Goal: Task Accomplishment & Management: Manage account settings

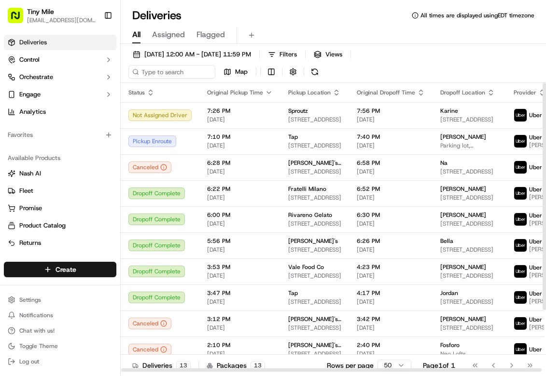
click at [209, 114] on span "7:26 PM" at bounding box center [240, 111] width 66 height 8
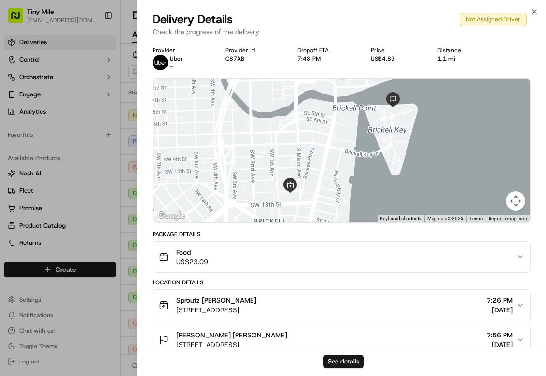
click at [352, 35] on p "Check the progress of the delivery" at bounding box center [342, 32] width 378 height 10
click at [352, 358] on button "See details" at bounding box center [343, 362] width 40 height 14
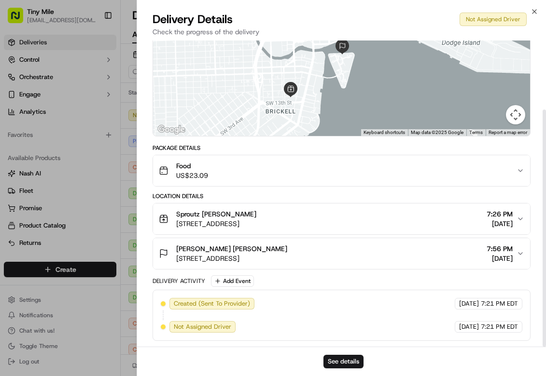
scroll to position [90, 0]
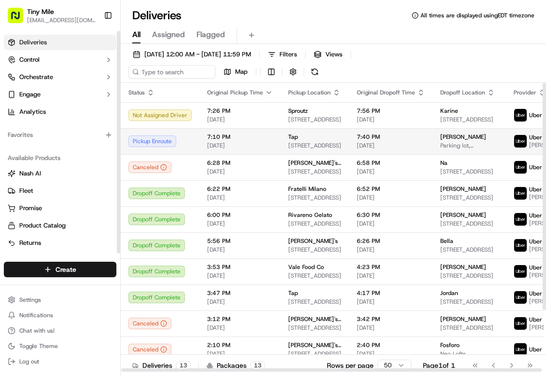
click at [157, 138] on div "Pickup Enroute" at bounding box center [159, 142] width 63 height 12
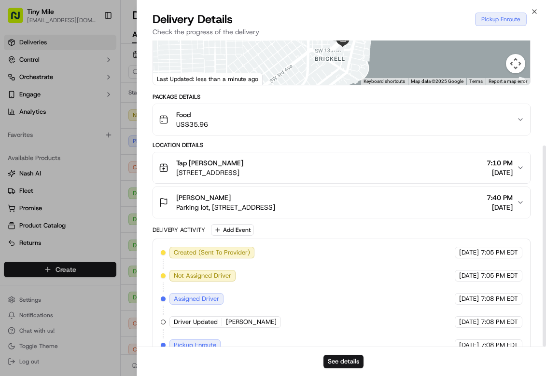
scroll to position [160, 0]
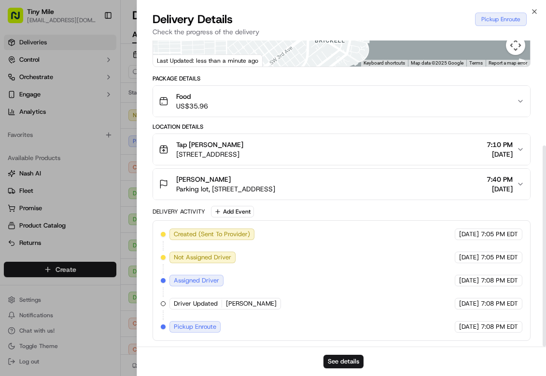
click at [354, 354] on div "See details" at bounding box center [341, 361] width 409 height 29
click at [337, 358] on button "See details" at bounding box center [343, 362] width 40 height 14
click at [342, 359] on button "See details" at bounding box center [343, 362] width 40 height 14
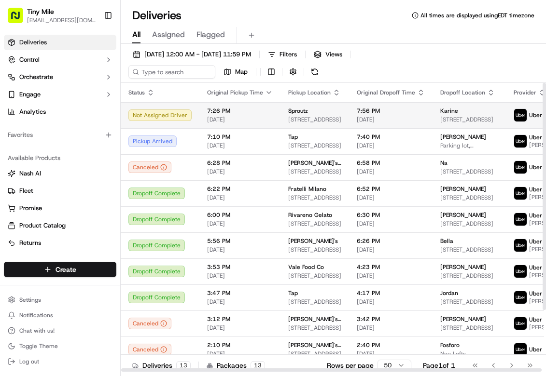
click at [171, 108] on td "Not Assigned Driver" at bounding box center [160, 115] width 79 height 26
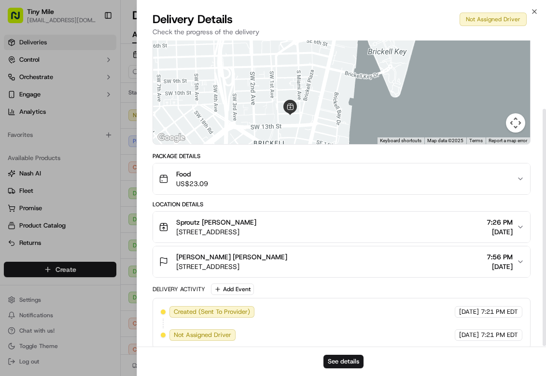
scroll to position [90, 0]
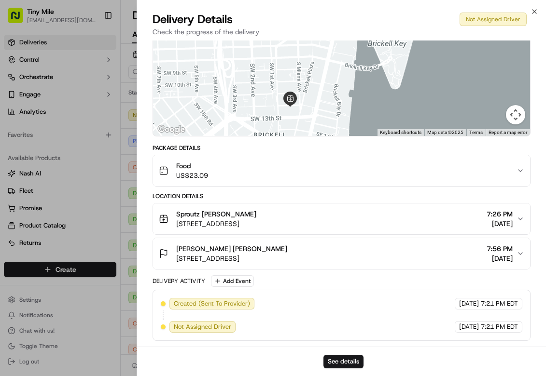
click at [369, 167] on div "Food US$23.09" at bounding box center [338, 170] width 358 height 19
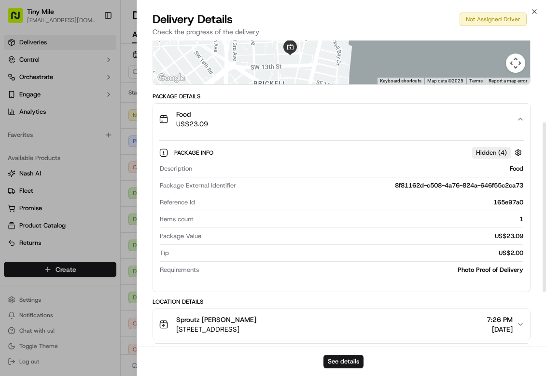
scroll to position [162, 0]
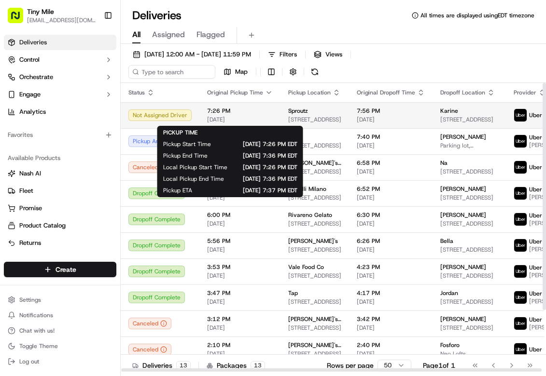
click at [229, 119] on span "[DATE]" at bounding box center [240, 120] width 66 height 8
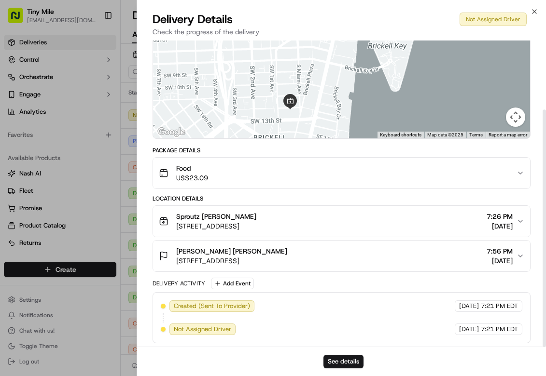
scroll to position [90, 0]
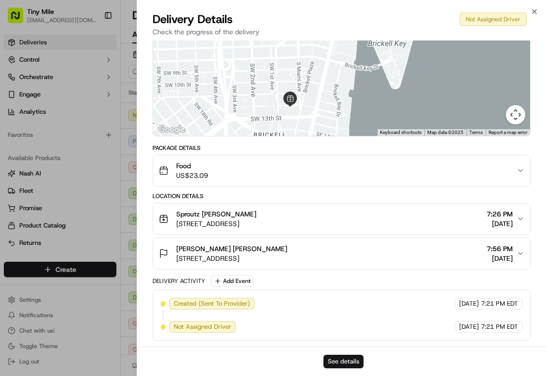
click at [350, 361] on button "See details" at bounding box center [343, 362] width 40 height 14
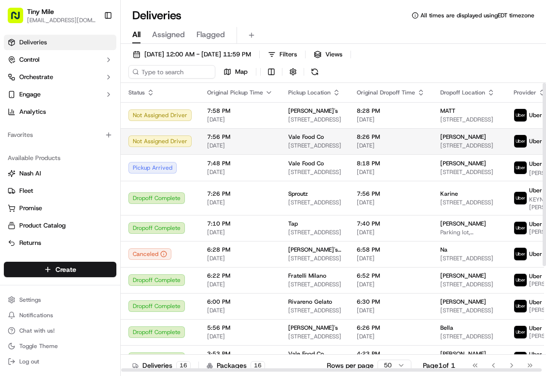
click at [185, 132] on td "Not Assigned Driver" at bounding box center [160, 141] width 79 height 26
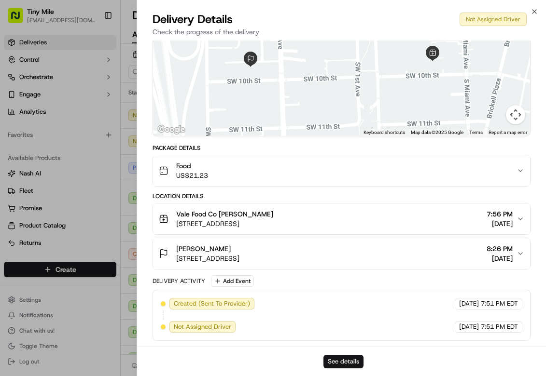
click at [349, 364] on button "See details" at bounding box center [343, 362] width 40 height 14
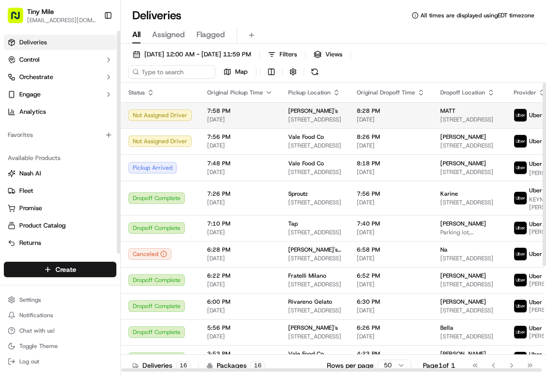
click at [131, 116] on div "Not Assigned Driver" at bounding box center [159, 116] width 63 height 12
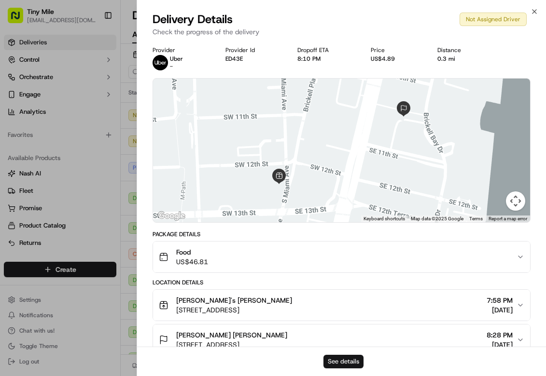
click at [343, 361] on button "See details" at bounding box center [343, 362] width 40 height 14
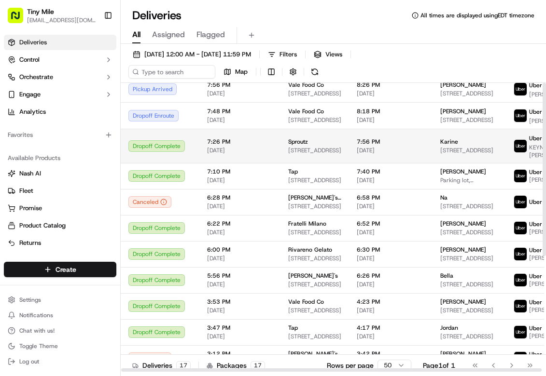
scroll to position [0, 0]
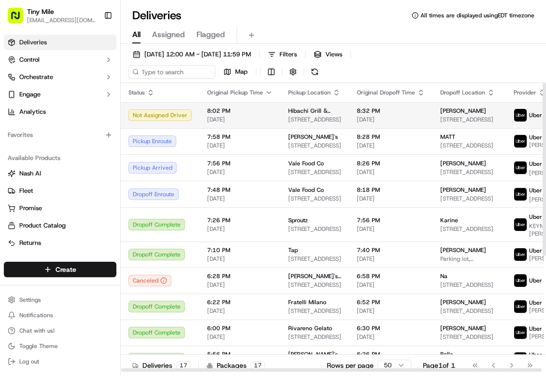
click at [298, 103] on td "Hibachi Grill & Noodle Bar (Brickell) 35 SE 6th St, Miami, FL 33131, USA" at bounding box center [314, 115] width 69 height 26
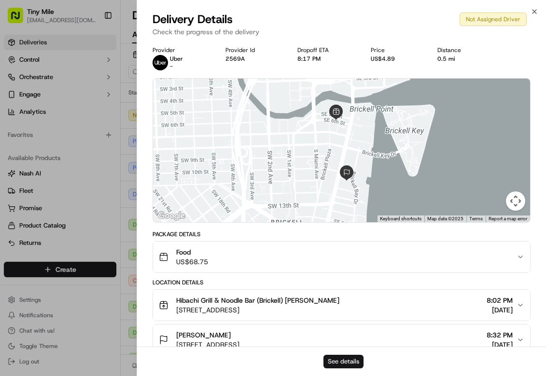
click at [329, 358] on button "See details" at bounding box center [343, 362] width 40 height 14
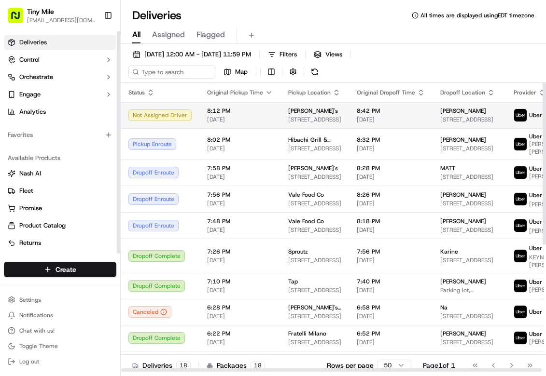
click at [228, 116] on span "[DATE]" at bounding box center [240, 120] width 66 height 8
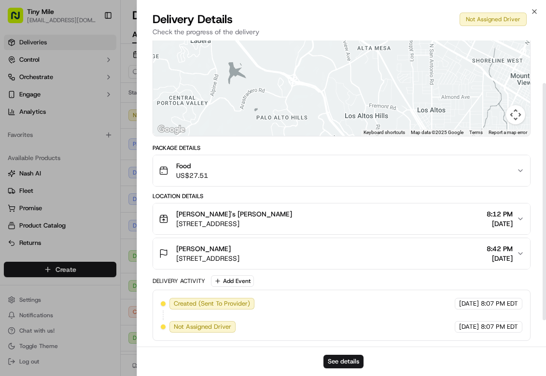
scroll to position [90, 0]
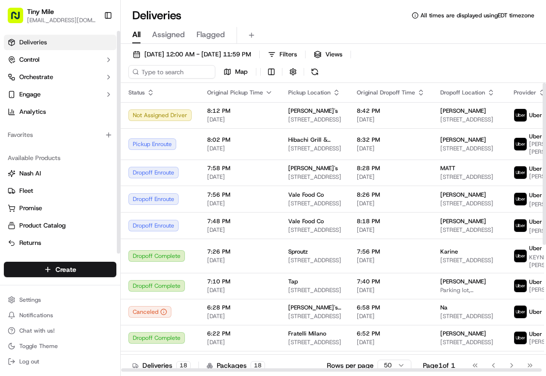
click at [264, 29] on div "All Assigned Flagged" at bounding box center [333, 35] width 425 height 17
click at [282, 0] on div "Deliveries All times are displayed using EDT timezone All Assigned Flagged 09/2…" at bounding box center [333, 188] width 425 height 376
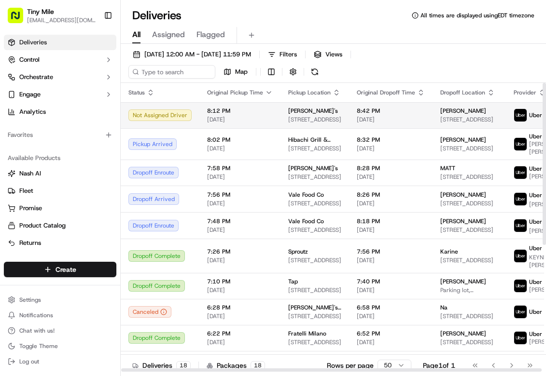
click at [307, 113] on span "Happea's" at bounding box center [313, 111] width 50 height 8
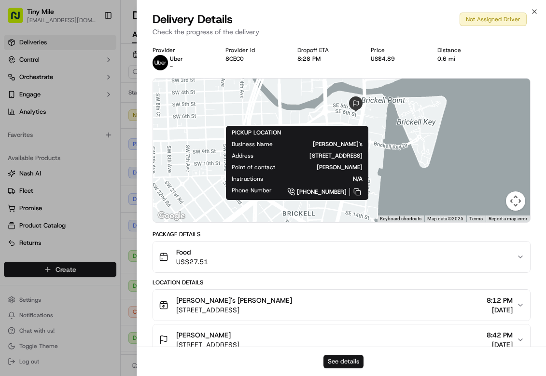
click at [354, 356] on button "See details" at bounding box center [343, 362] width 40 height 14
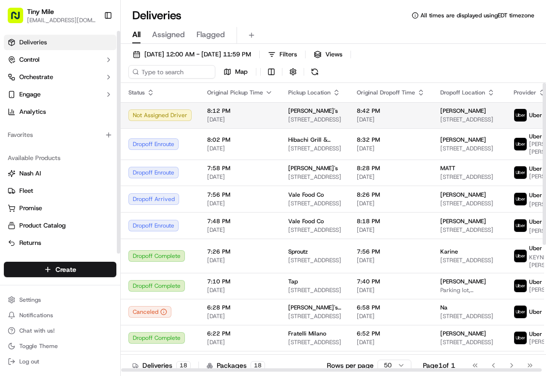
click at [155, 119] on div "Not Assigned Driver" at bounding box center [159, 116] width 63 height 12
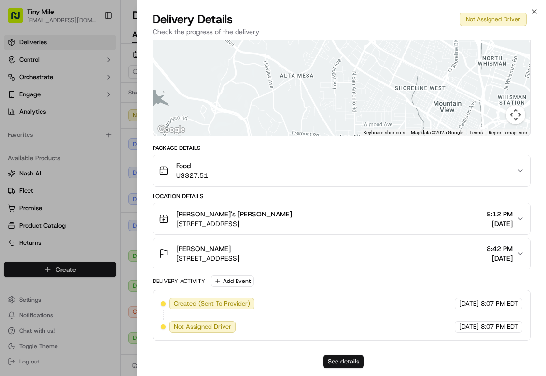
click at [352, 361] on button "See details" at bounding box center [343, 362] width 40 height 14
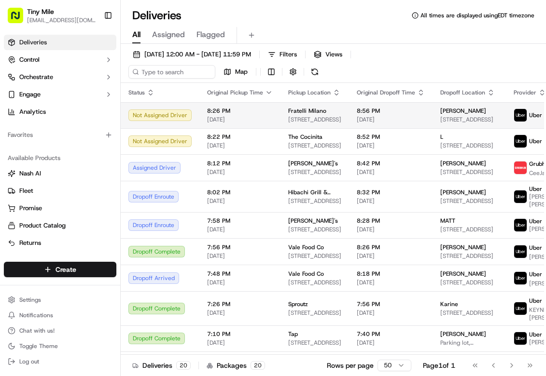
click at [132, 117] on div "Not Assigned Driver" at bounding box center [159, 116] width 63 height 12
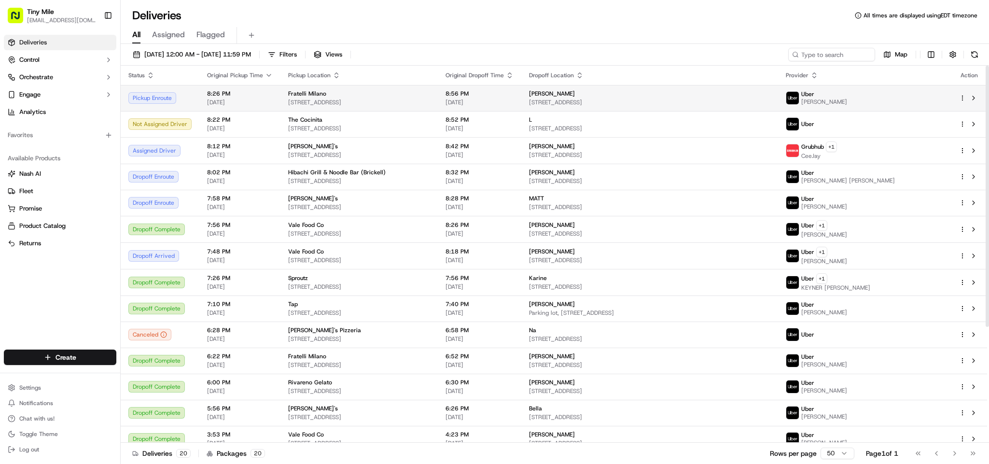
click at [545, 95] on html "Tiny Mile veelugtu@gmail.com Toggle Sidebar Deliveries Control Orchestrate Enga…" at bounding box center [494, 232] width 989 height 464
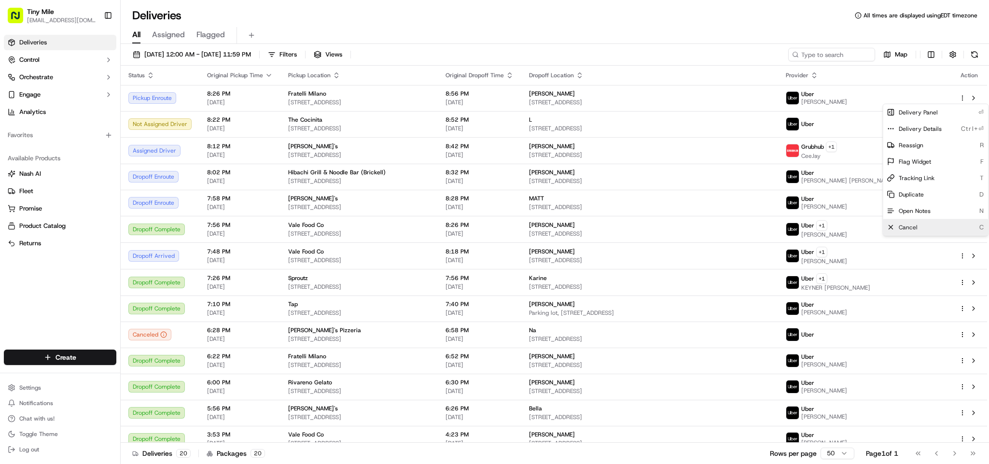
click at [545, 228] on span "Cancel" at bounding box center [908, 227] width 19 height 8
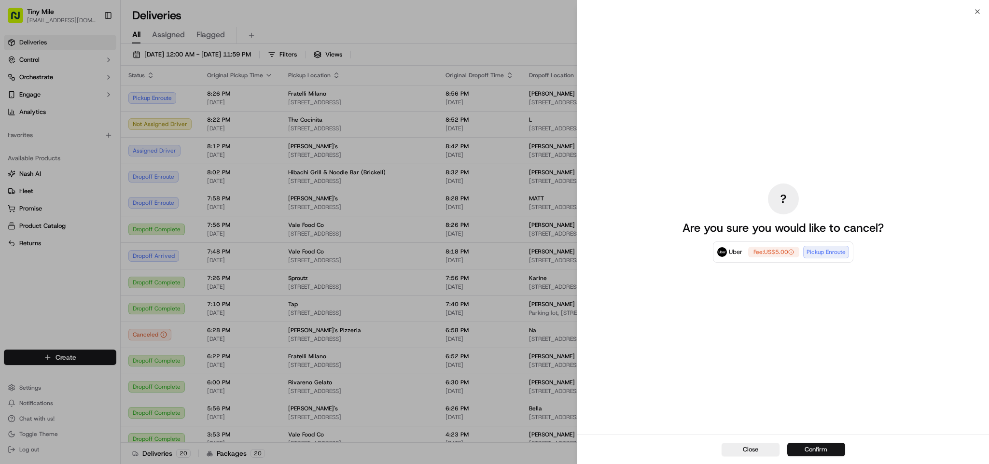
click at [545, 376] on button "Confirm" at bounding box center [816, 450] width 58 height 14
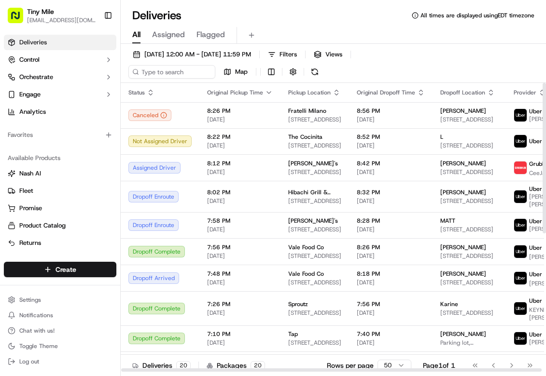
click at [374, 38] on div "All Assigned Flagged" at bounding box center [333, 35] width 425 height 17
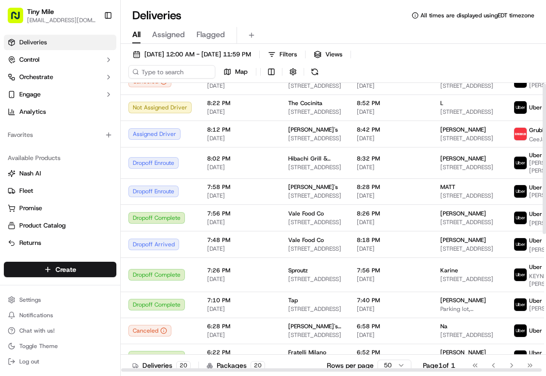
scroll to position [72, 0]
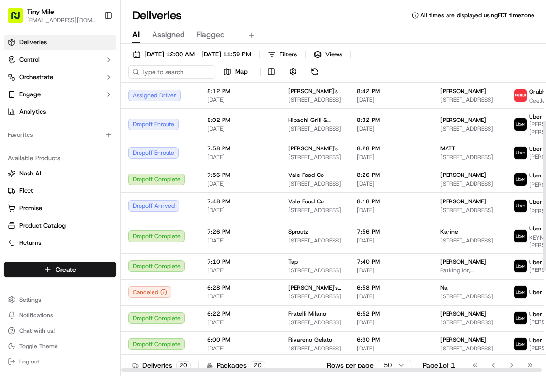
click at [359, 10] on div "Deliveries All times are displayed using EDT timezone" at bounding box center [333, 15] width 425 height 15
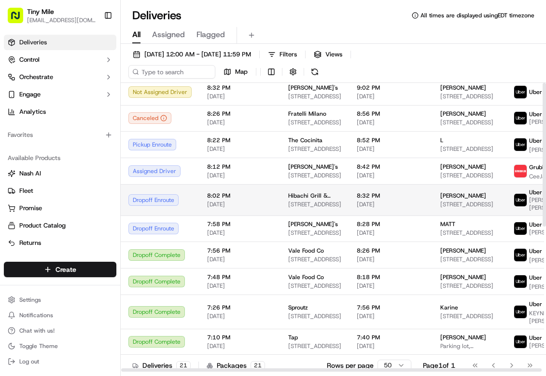
scroll to position [0, 0]
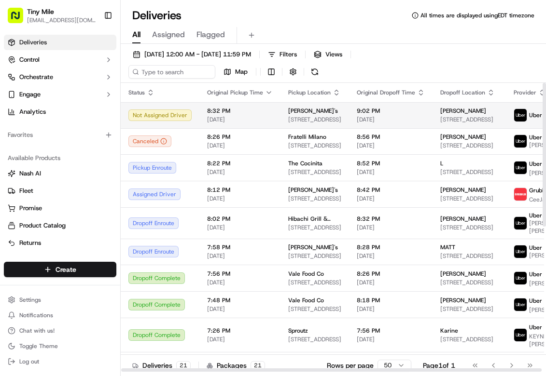
click at [272, 116] on td "8:32 PM 09/20/2025" at bounding box center [239, 115] width 81 height 26
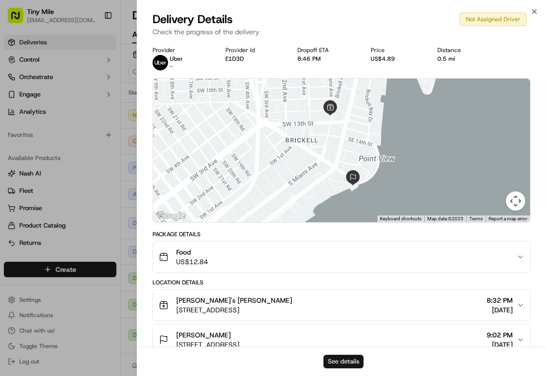
click at [348, 365] on button "See details" at bounding box center [343, 362] width 40 height 14
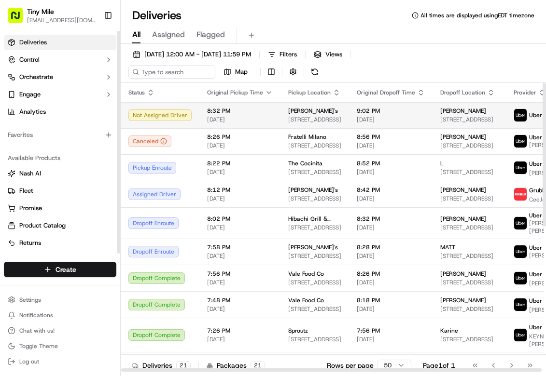
click at [153, 106] on td "Not Assigned Driver" at bounding box center [160, 115] width 79 height 26
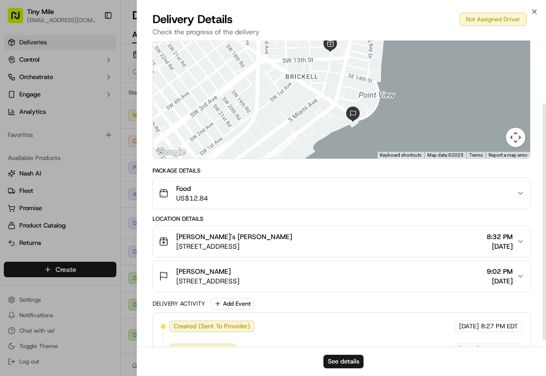
scroll to position [90, 0]
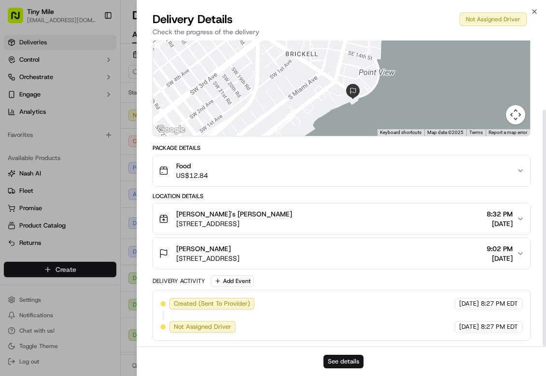
click at [358, 358] on button "See details" at bounding box center [343, 362] width 40 height 14
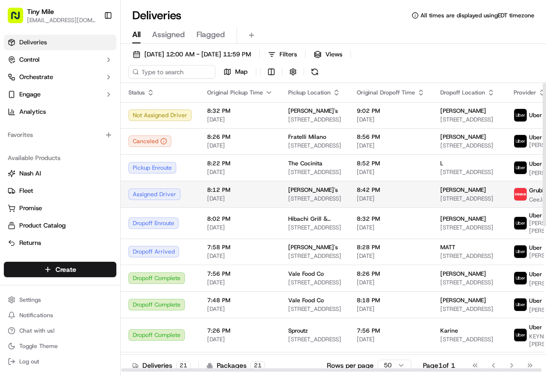
click at [314, 205] on td "Happea's 1250 S Miami Ave #4, Miami, FL 33130, USA" at bounding box center [314, 194] width 69 height 27
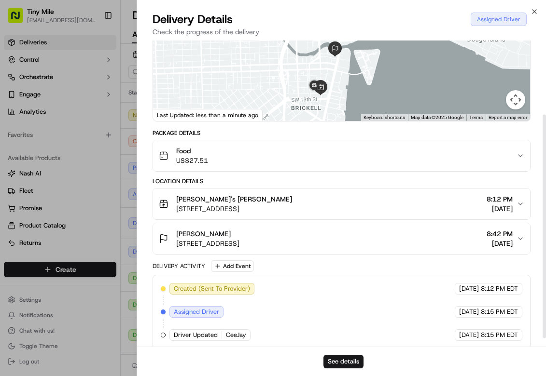
scroll to position [113, 0]
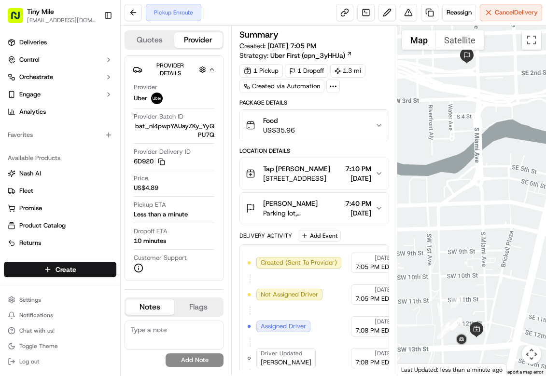
click at [391, 63] on div "Summary Created: 09/20/2025 7:05 PM Strategy: Uber First (opn_3yHHJa) 1 Pickup …" at bounding box center [314, 201] width 166 height 350
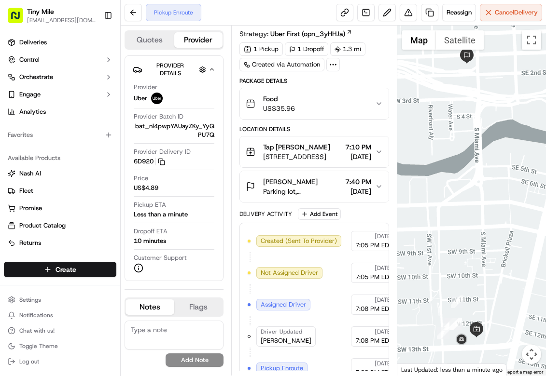
scroll to position [42, 0]
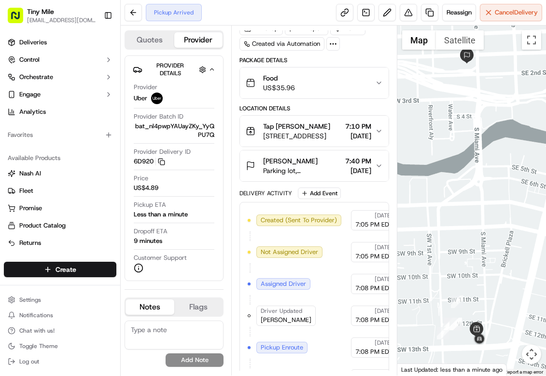
click at [272, 17] on div "Pickup Arrived Reassign Cancel Delivery" at bounding box center [333, 13] width 425 height 26
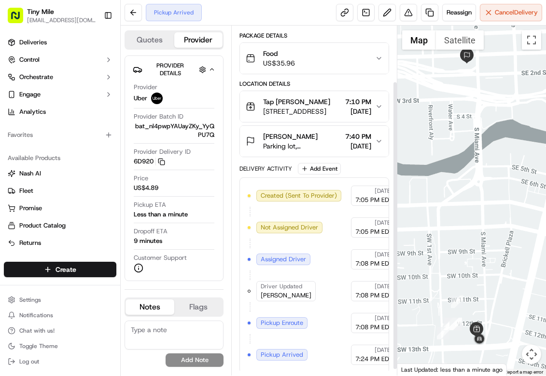
scroll to position [74, 0]
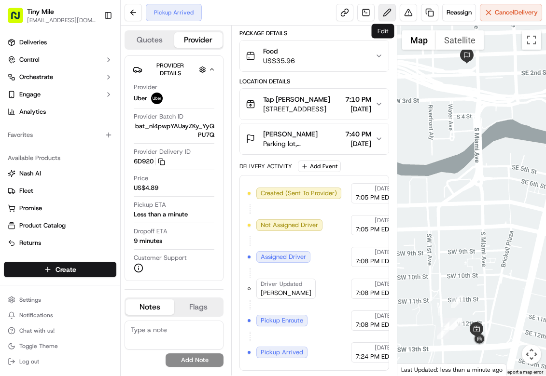
click at [381, 15] on button at bounding box center [386, 12] width 17 height 17
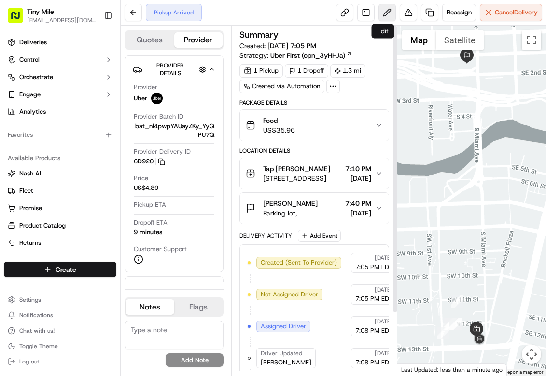
click at [378, 14] on button at bounding box center [386, 12] width 17 height 17
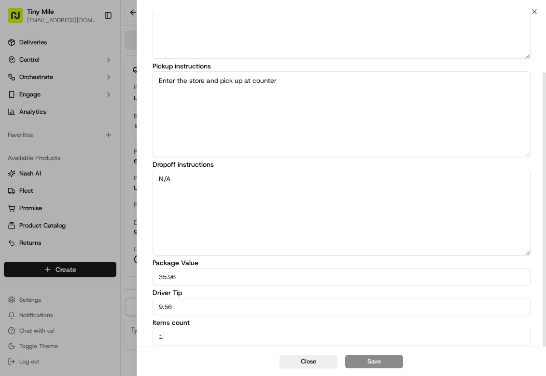
scroll to position [74, 0]
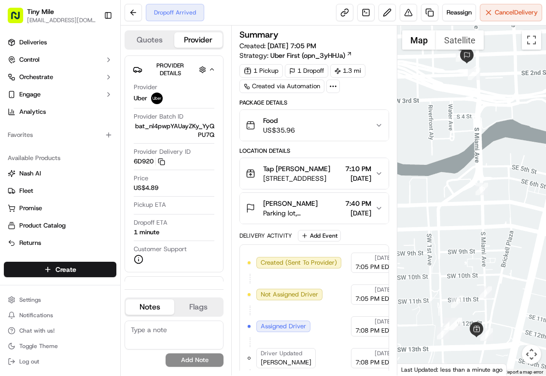
click at [324, 213] on span "Parking lot, [STREET_ADDRESS]" at bounding box center [302, 214] width 78 height 10
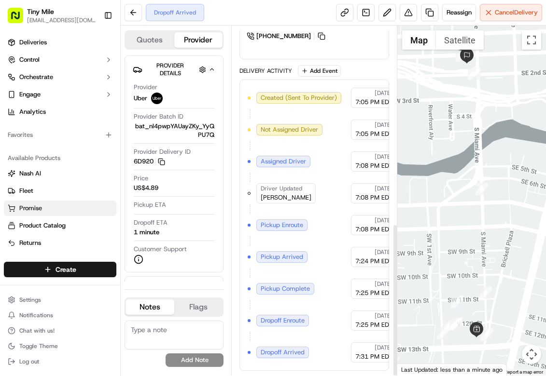
scroll to position [452, 0]
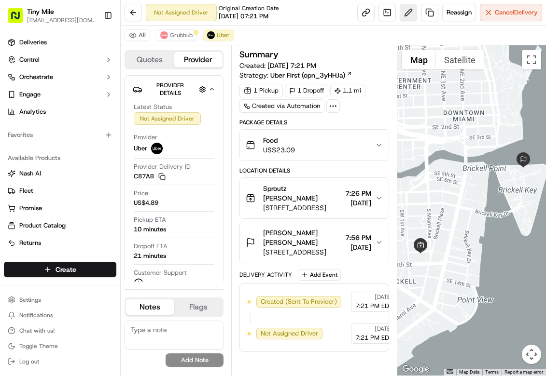
click at [402, 7] on button at bounding box center [408, 12] width 17 height 17
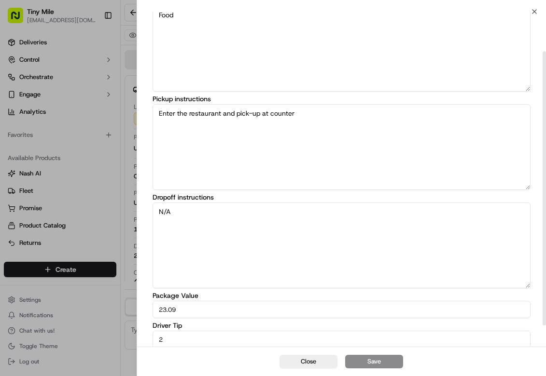
scroll to position [74, 0]
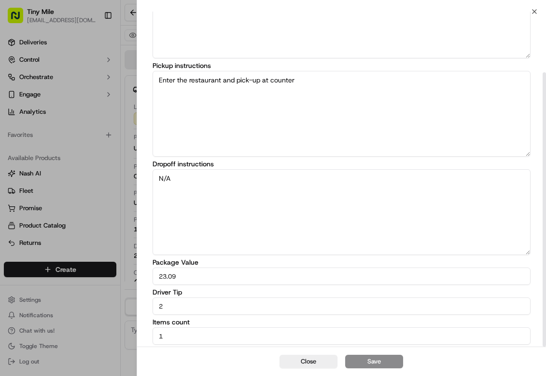
click at [235, 303] on input "2" at bounding box center [342, 306] width 378 height 17
type input "4"
click at [355, 362] on button "Save" at bounding box center [374, 362] width 58 height 14
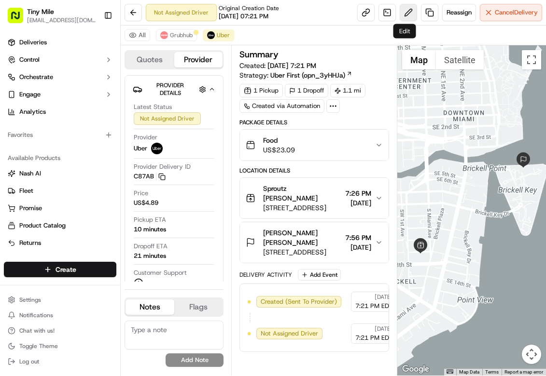
click at [407, 12] on button at bounding box center [408, 12] width 17 height 17
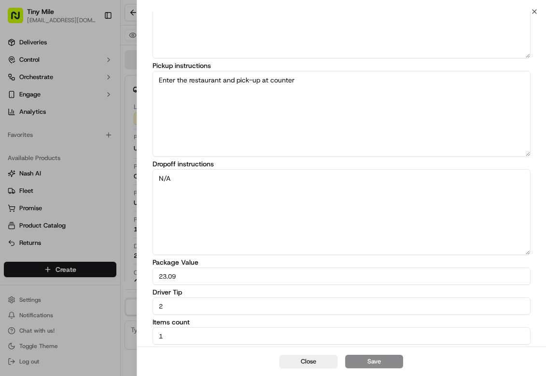
drag, startPoint x: 233, startPoint y: 304, endPoint x: 111, endPoint y: 304, distance: 122.6
click at [111, 304] on body "Tiny Mile veelugtu@gmail.com Toggle Sidebar Deliveries Control Orchestrate Enga…" at bounding box center [273, 188] width 546 height 376
type input "4"
click at [358, 365] on button "Save" at bounding box center [374, 362] width 58 height 14
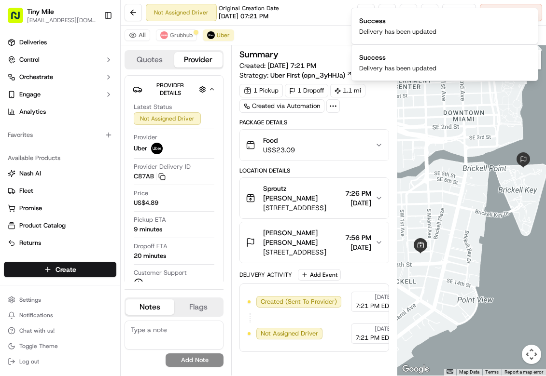
click at [317, 22] on div "Not Assigned Driver Original Creation Date 09/20/2025 07:21 PM Reassign Cancel …" at bounding box center [333, 13] width 425 height 26
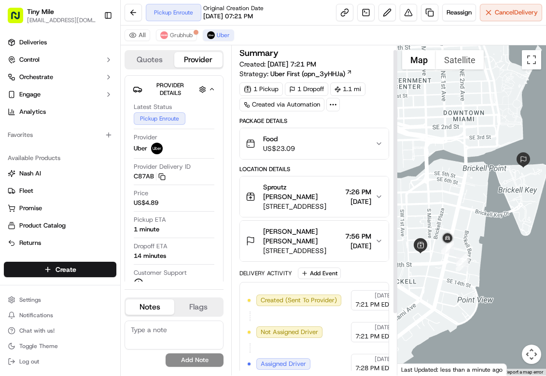
scroll to position [0, 0]
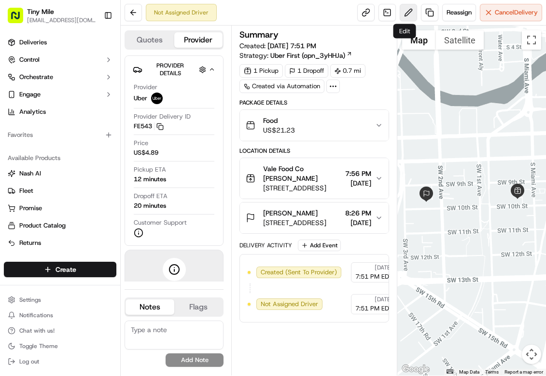
click at [408, 13] on button at bounding box center [408, 12] width 17 height 17
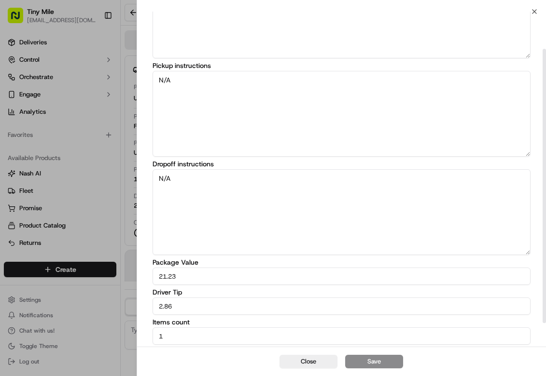
scroll to position [74, 0]
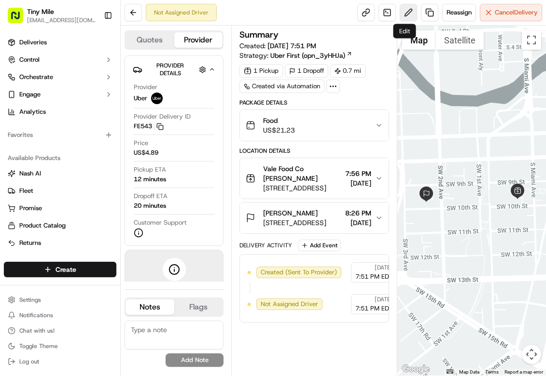
click at [410, 13] on button at bounding box center [408, 12] width 17 height 17
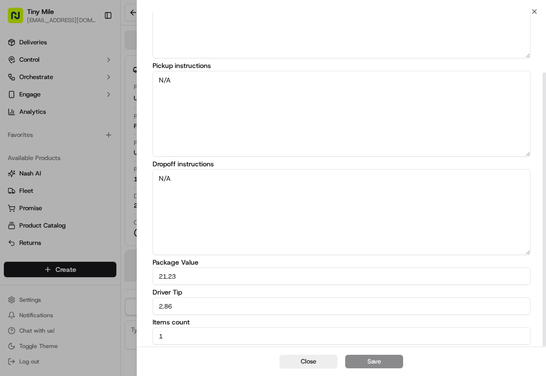
drag, startPoint x: 217, startPoint y: 307, endPoint x: 58, endPoint y: 335, distance: 161.6
click at [58, 335] on body "Tiny Mile veelugtu@gmail.com Toggle Sidebar Deliveries Control Orchestrate Enga…" at bounding box center [273, 188] width 546 height 376
type input "3"
click at [368, 365] on button "Save" at bounding box center [374, 362] width 58 height 14
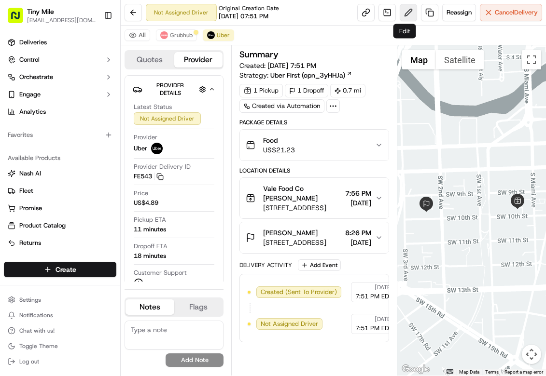
click at [404, 6] on button at bounding box center [408, 12] width 17 height 17
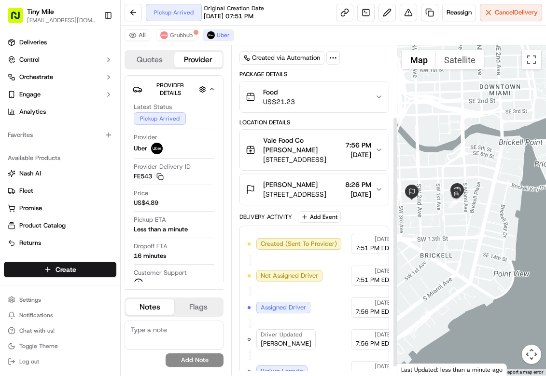
scroll to position [104, 0]
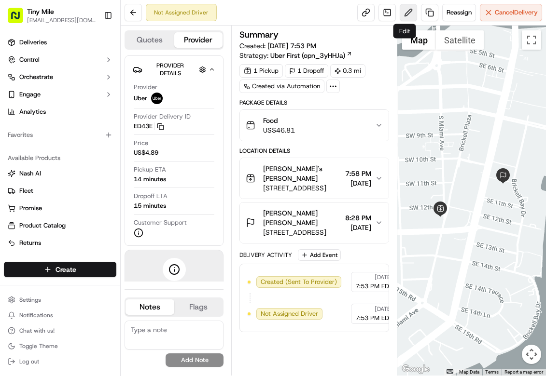
click at [402, 13] on button at bounding box center [408, 12] width 17 height 17
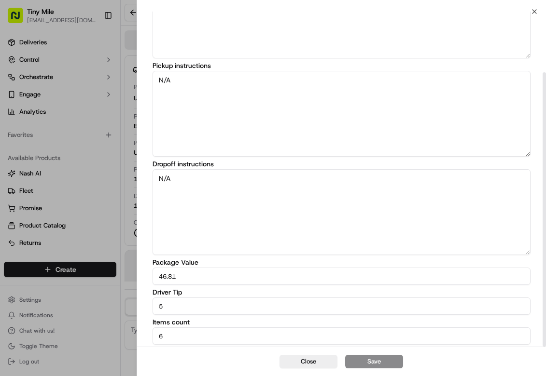
scroll to position [74, 0]
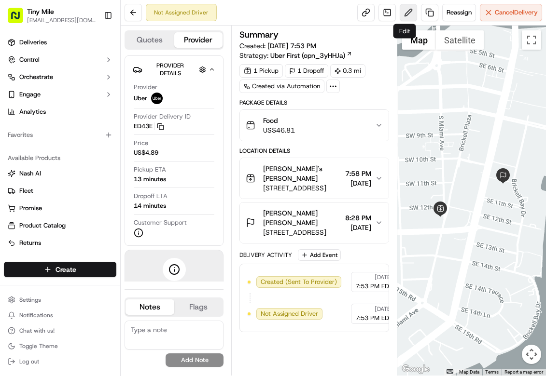
click at [404, 9] on button at bounding box center [408, 12] width 17 height 17
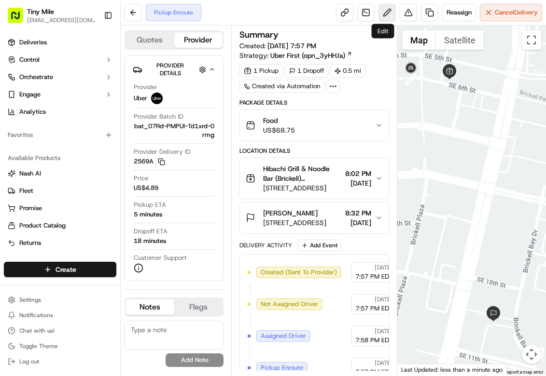
click at [378, 15] on button at bounding box center [386, 12] width 17 height 17
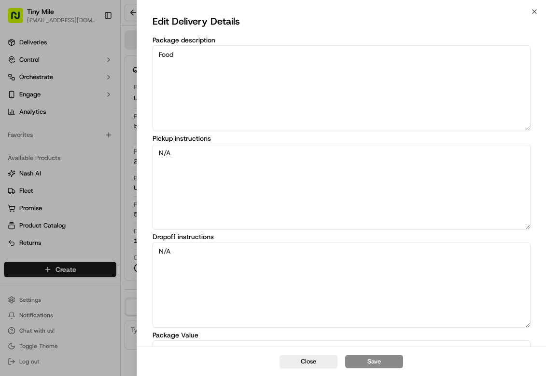
scroll to position [74, 0]
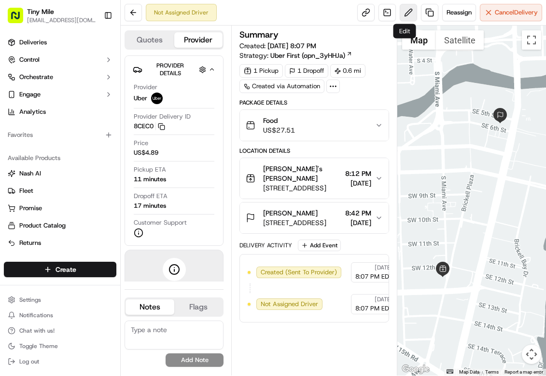
click at [406, 13] on button at bounding box center [408, 12] width 17 height 17
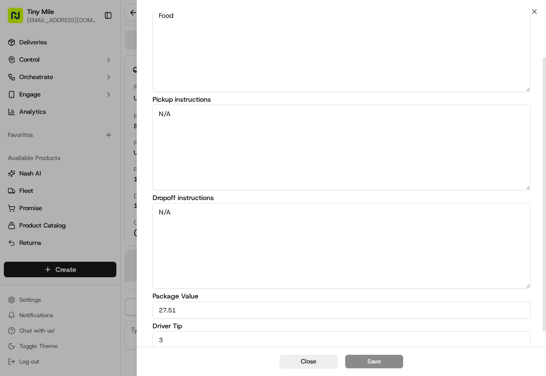
scroll to position [74, 0]
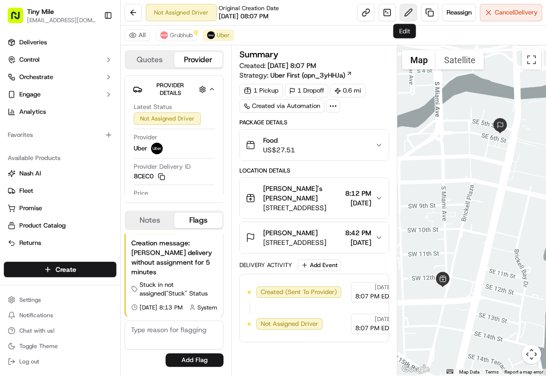
click at [403, 17] on button at bounding box center [408, 12] width 17 height 17
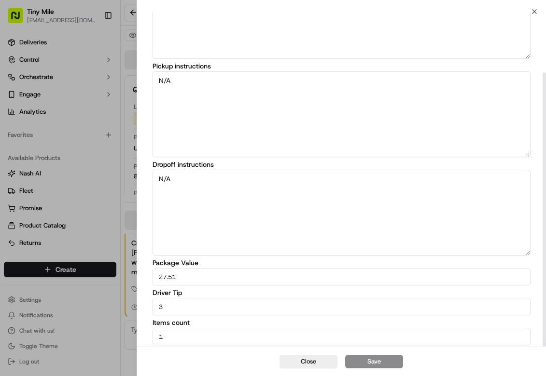
scroll to position [74, 0]
click at [211, 299] on input "3" at bounding box center [342, 306] width 378 height 17
type input "4"
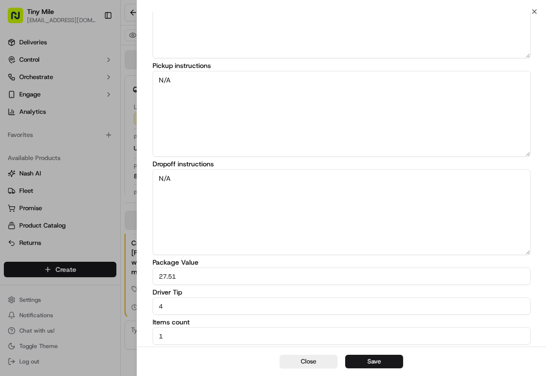
click at [368, 357] on button "Save" at bounding box center [374, 362] width 58 height 14
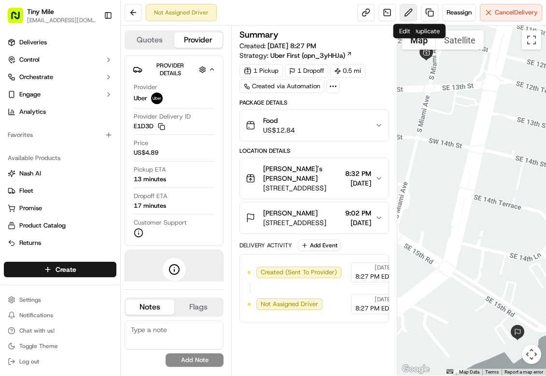
click at [407, 7] on button at bounding box center [408, 12] width 17 height 17
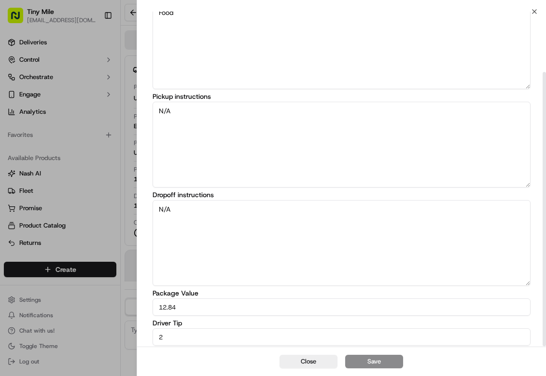
scroll to position [74, 0]
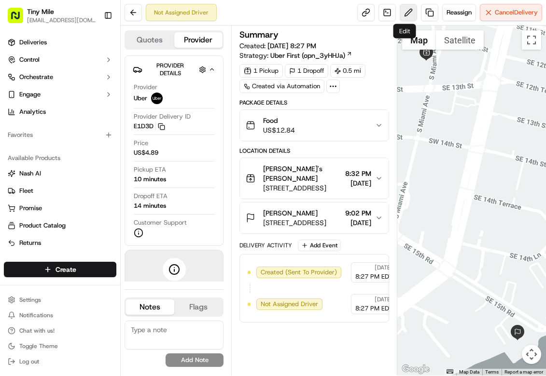
click at [401, 11] on button at bounding box center [408, 12] width 17 height 17
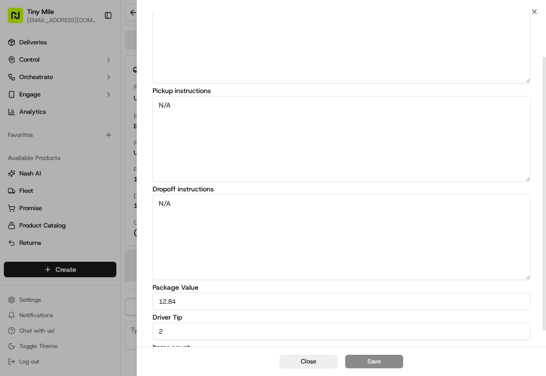
scroll to position [74, 0]
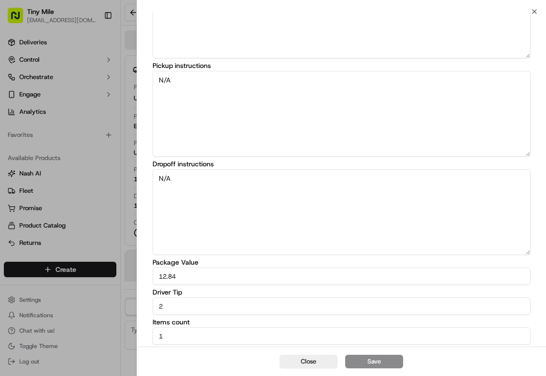
drag, startPoint x: 222, startPoint y: 301, endPoint x: 99, endPoint y: 336, distance: 127.4
click at [99, 336] on body "Tiny Mile [EMAIL_ADDRESS][DOMAIN_NAME] Toggle Sidebar Deliveries Control Orches…" at bounding box center [273, 188] width 546 height 376
type input "3"
click at [368, 365] on button "Save" at bounding box center [374, 362] width 58 height 14
